Goal: Task Accomplishment & Management: Manage account settings

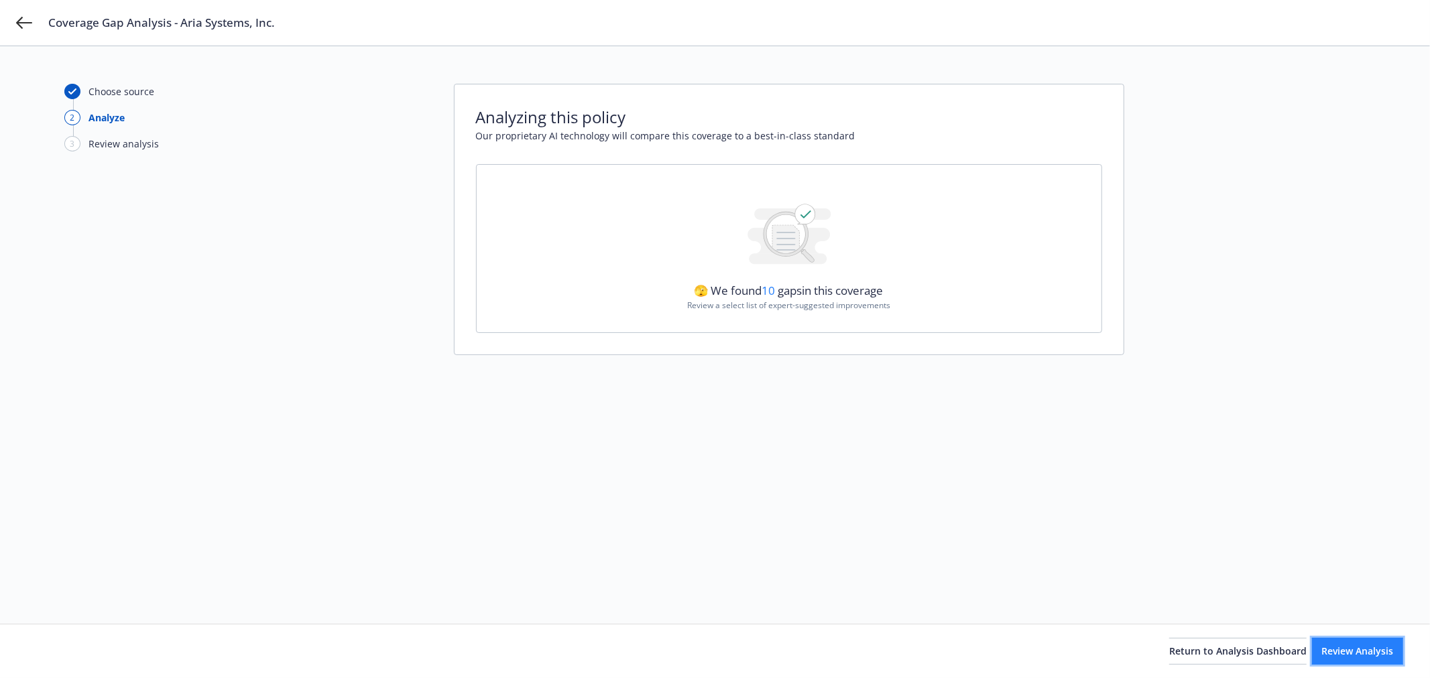
click at [1322, 646] on span "Review Analysis" at bounding box center [1358, 651] width 72 height 13
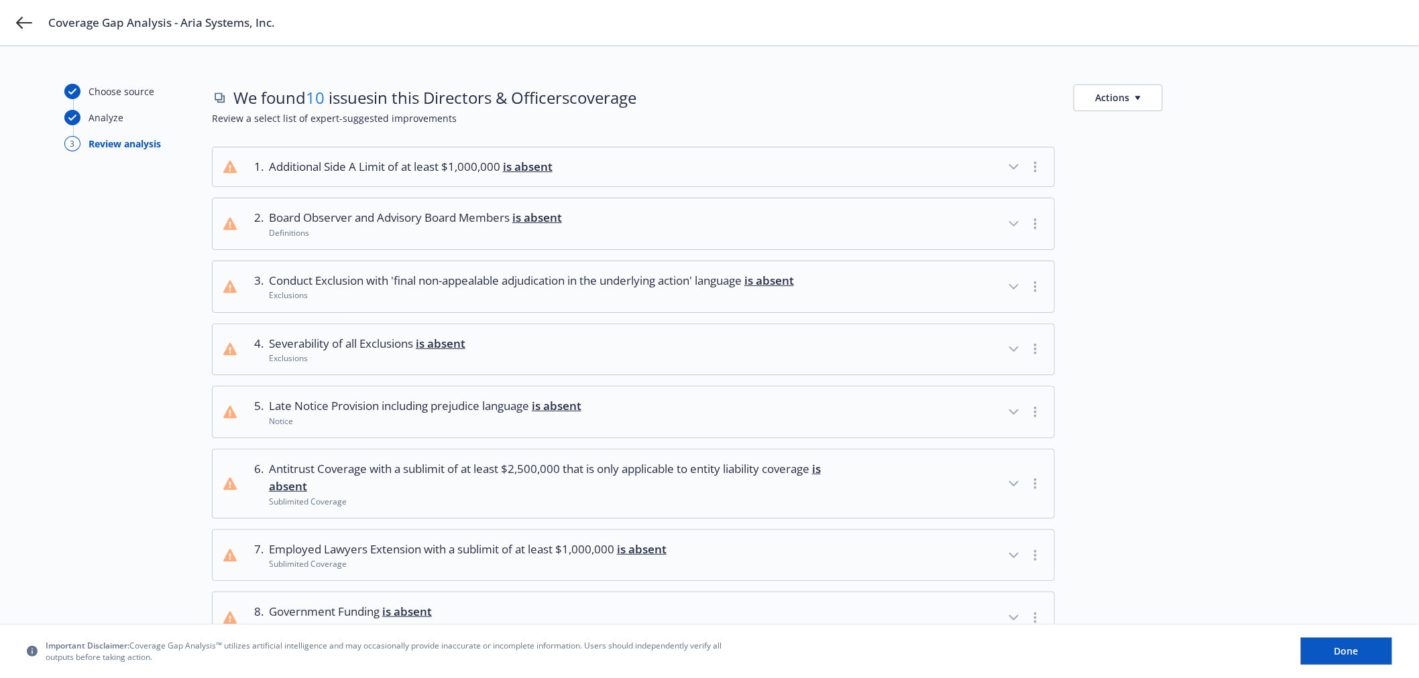
click at [1014, 164] on icon "button" at bounding box center [1014, 167] width 16 height 16
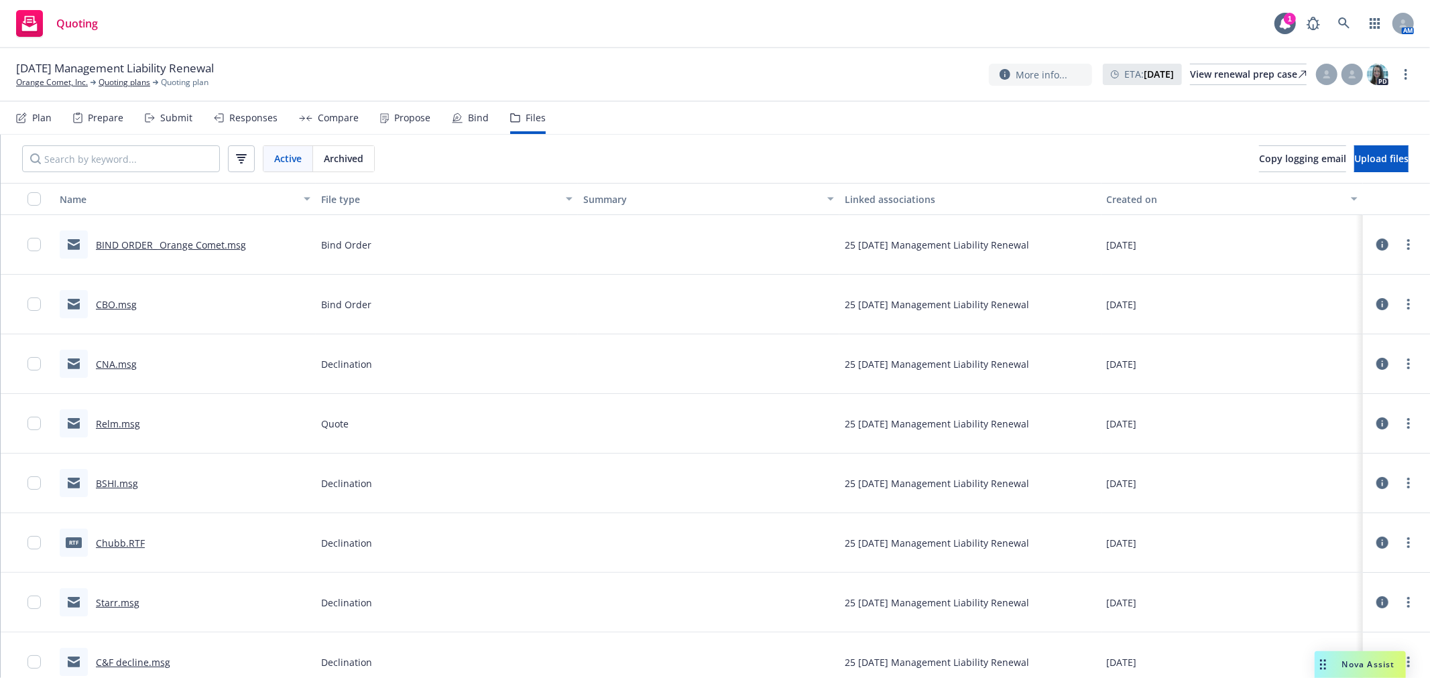
click at [1338, 660] on div "Nova Assist" at bounding box center [1368, 664] width 74 height 11
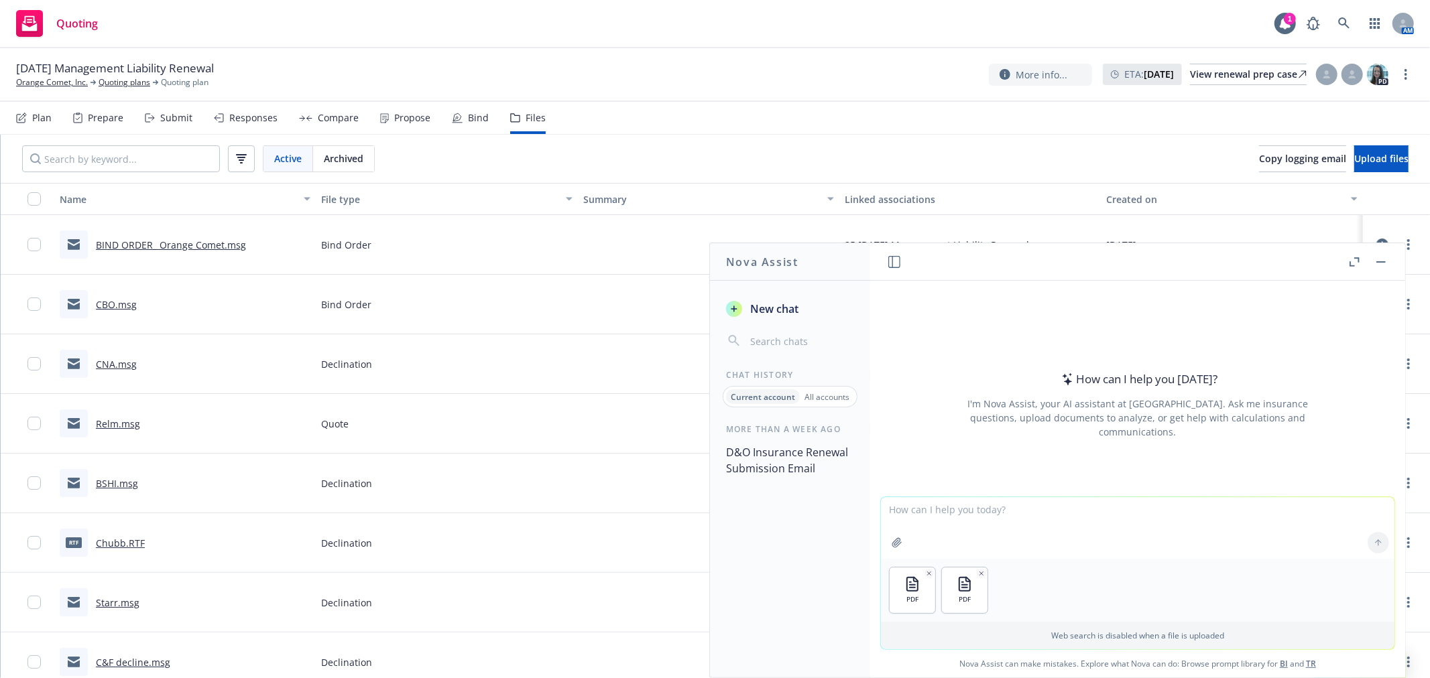
click at [986, 532] on textarea at bounding box center [1138, 528] width 514 height 62
type textarea "Find the difference between last year's policy and this year's renewal quote"
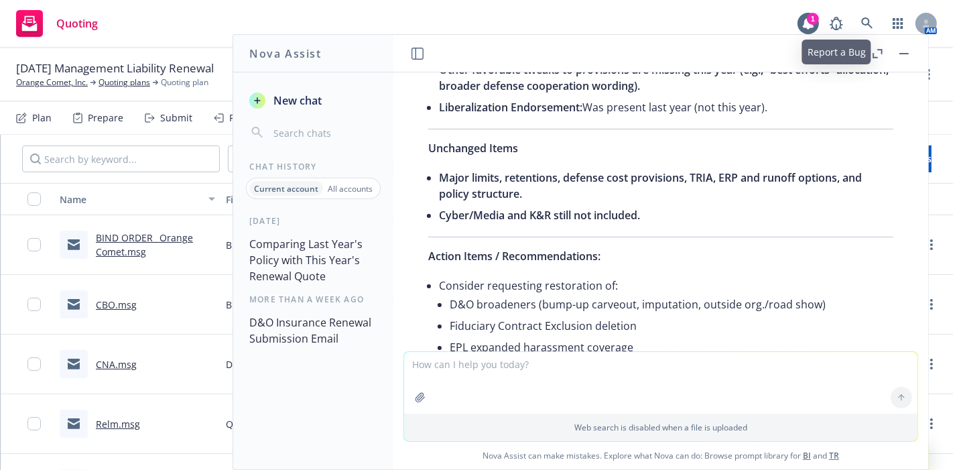
scroll to position [1038, 0]
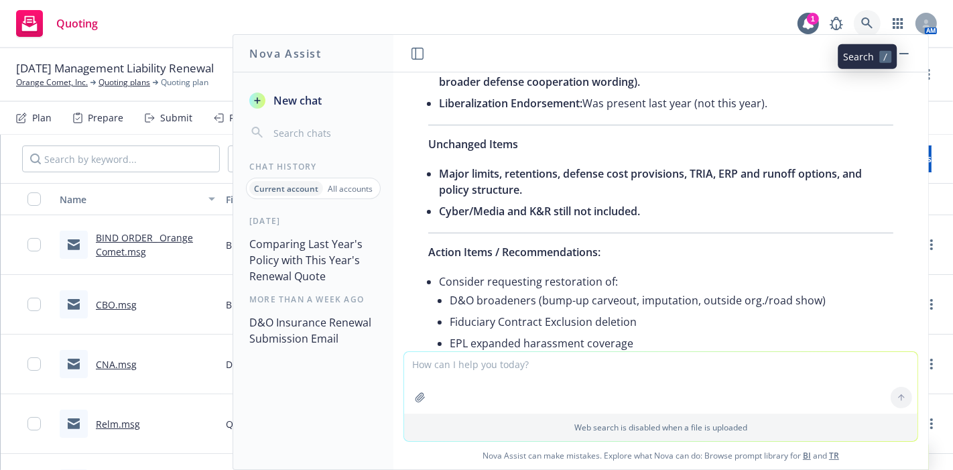
click at [866, 14] on link at bounding box center [867, 23] width 27 height 27
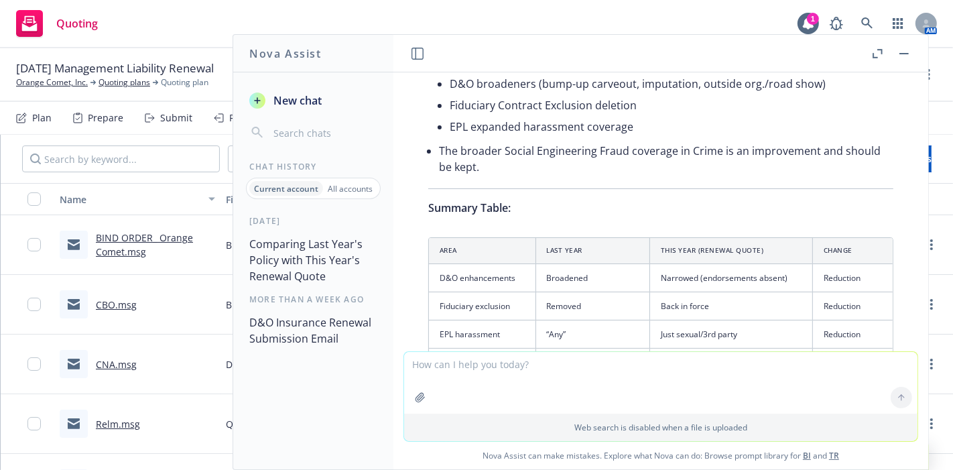
scroll to position [1106, 0]
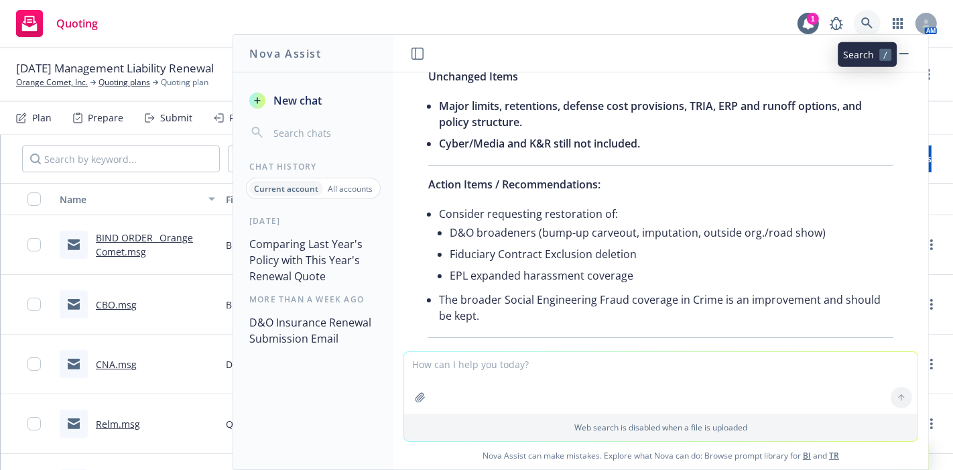
click at [872, 17] on icon at bounding box center [867, 23] width 12 height 12
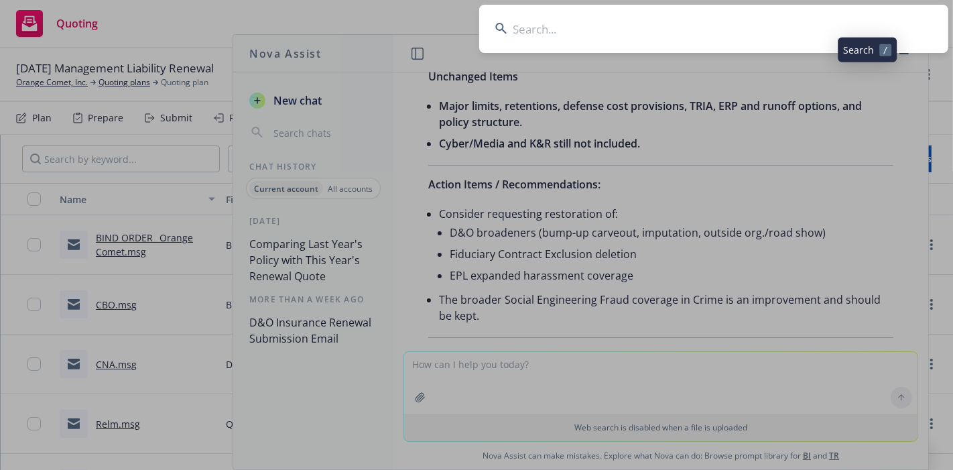
click at [860, 13] on input at bounding box center [713, 29] width 469 height 48
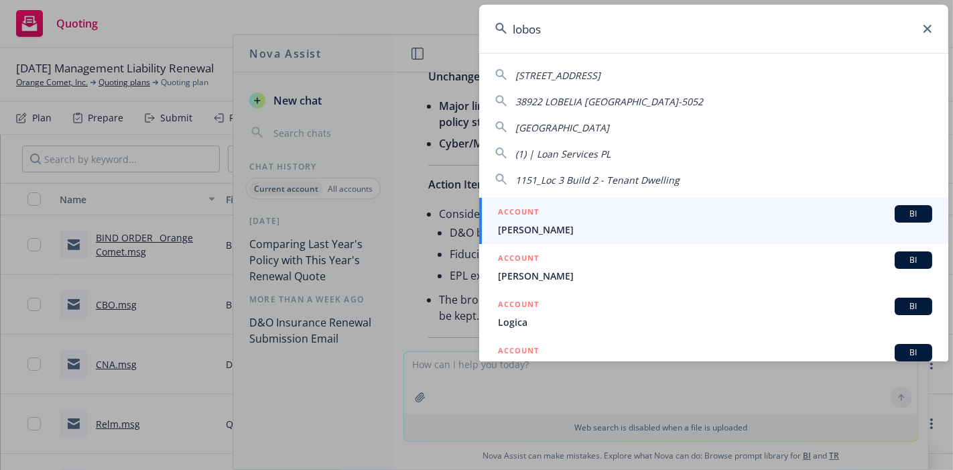
type input "lobos"
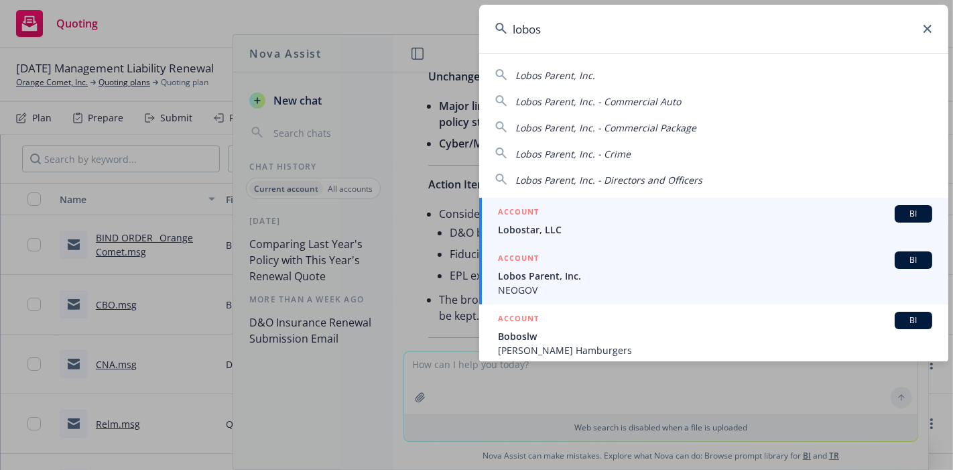
click at [605, 285] on span "NEOGOV" at bounding box center [715, 290] width 434 height 14
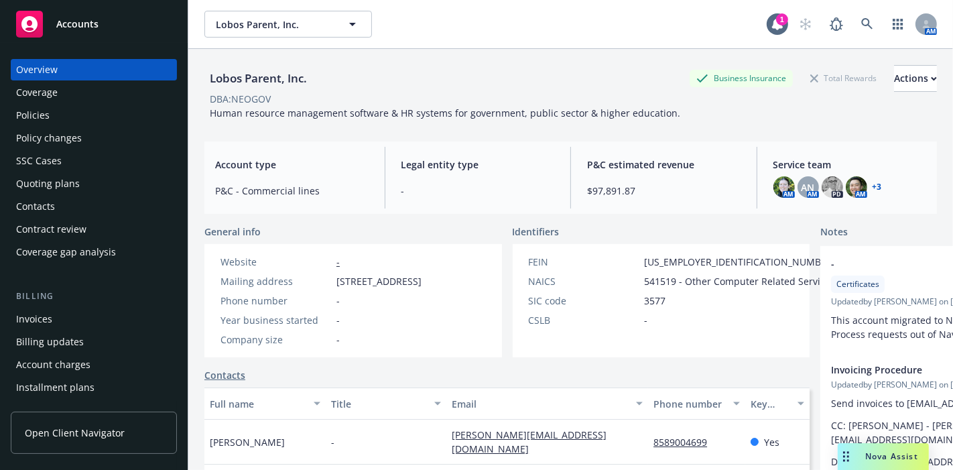
click at [52, 106] on div "Policies" at bounding box center [94, 115] width 156 height 21
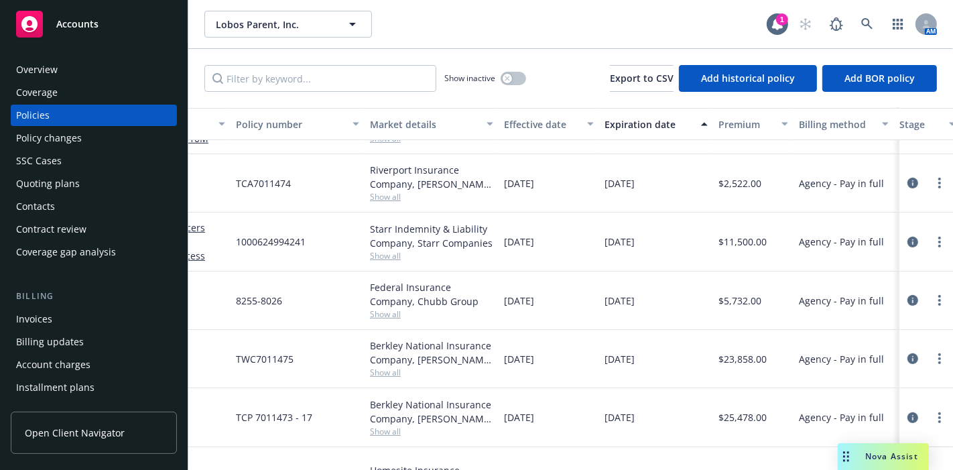
scroll to position [372, 0]
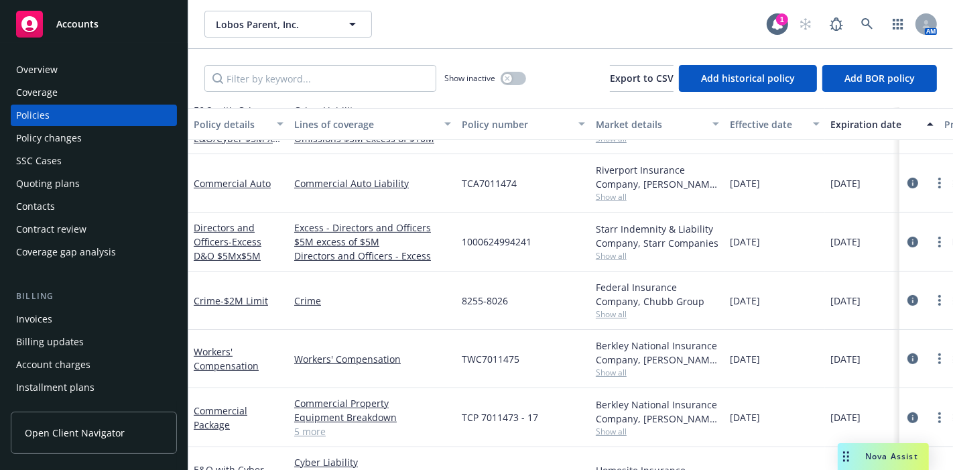
click at [44, 64] on div "Overview" at bounding box center [37, 69] width 42 height 21
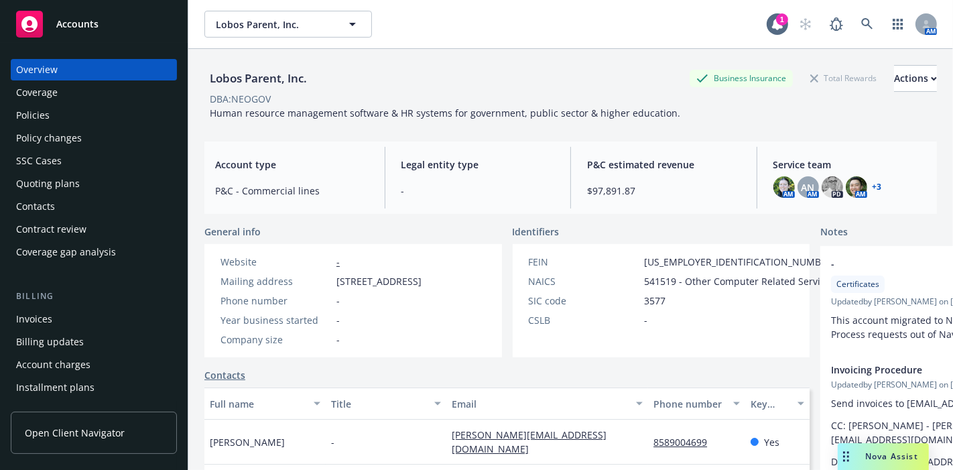
click at [873, 186] on link "+ 3" at bounding box center [877, 187] width 9 height 8
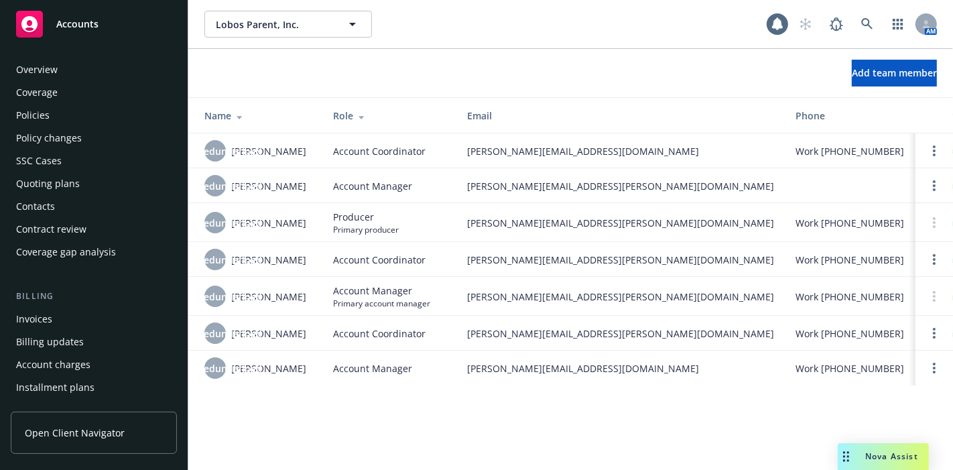
scroll to position [425, 0]
